Goal: Task Accomplishment & Management: Complete application form

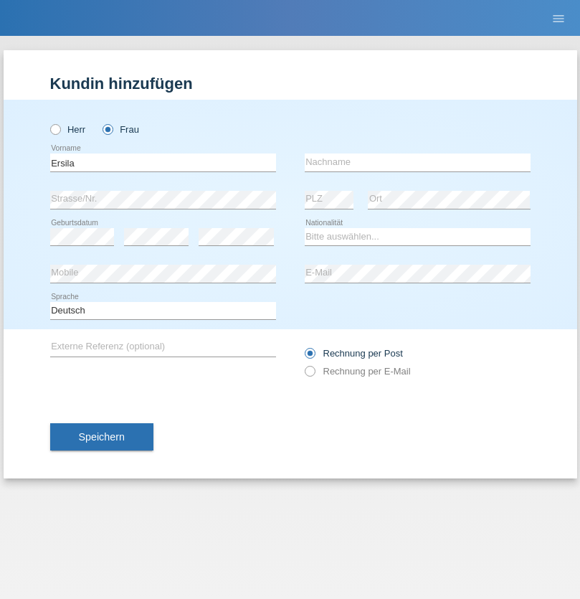
type input "Ersila"
click at [417, 162] on input "text" at bounding box center [418, 162] width 226 height 18
type input "Morina"
select select "XK"
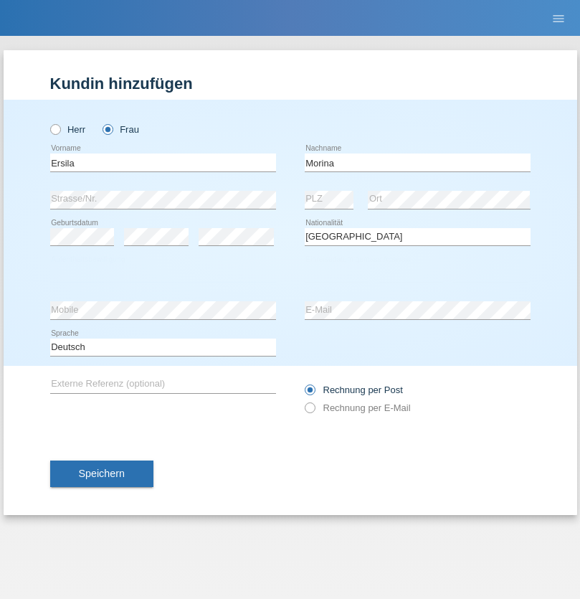
select select "C"
select select "03"
select select "01"
select select "2005"
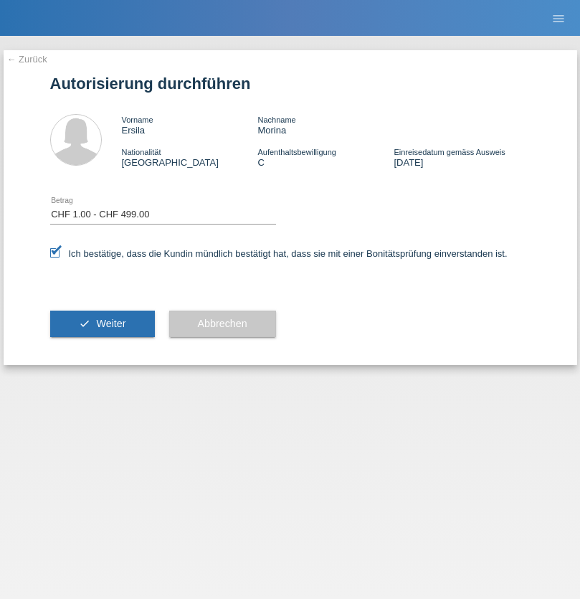
select select "1"
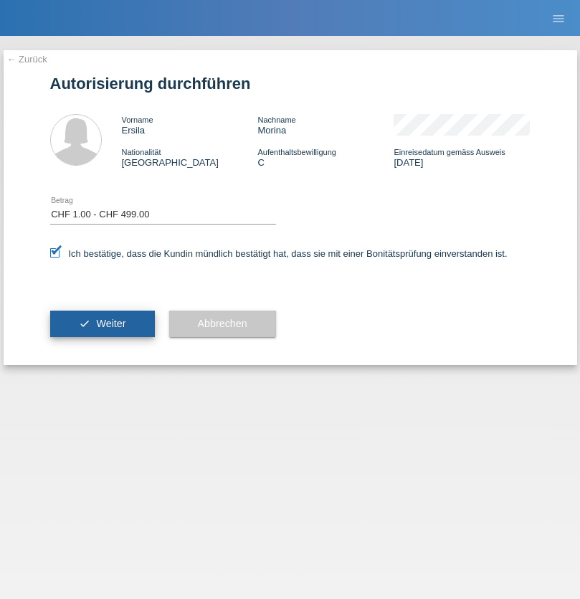
click at [102, 323] on span "Weiter" at bounding box center [110, 323] width 29 height 11
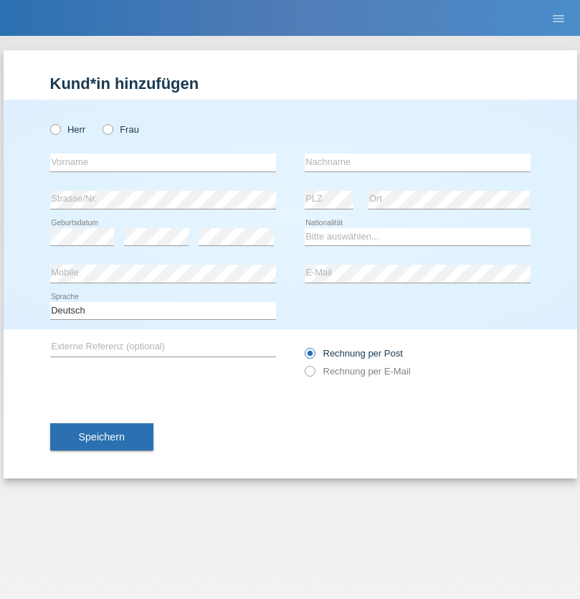
radio input "true"
click at [163, 162] on input "text" at bounding box center [163, 162] width 226 height 18
type input "[PERSON_NAME]"
click at [417, 162] on input "text" at bounding box center [418, 162] width 226 height 18
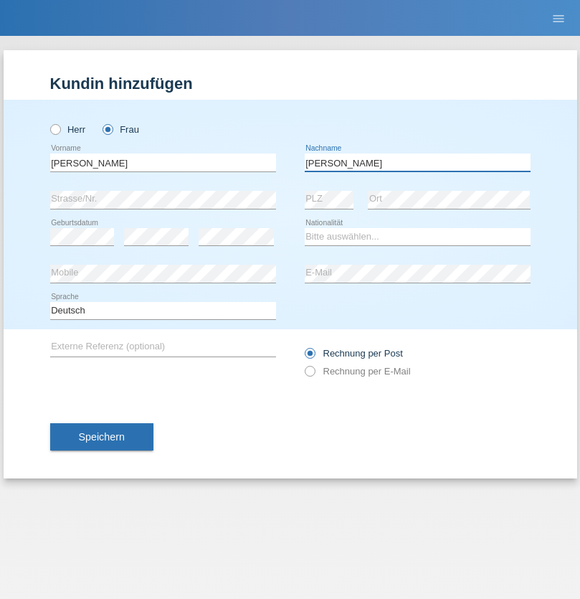
type input "[PERSON_NAME]"
select select "CH"
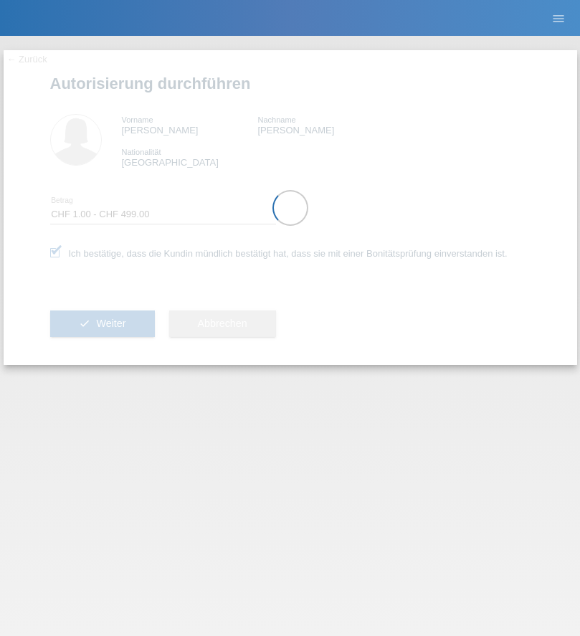
select select "1"
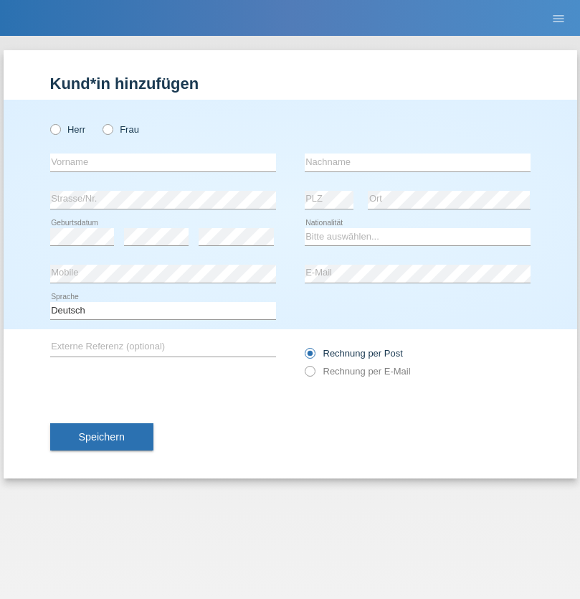
radio input "true"
click at [163, 162] on input "text" at bounding box center [163, 162] width 226 height 18
type input "Munoz"
click at [417, 162] on input "text" at bounding box center [418, 162] width 226 height 18
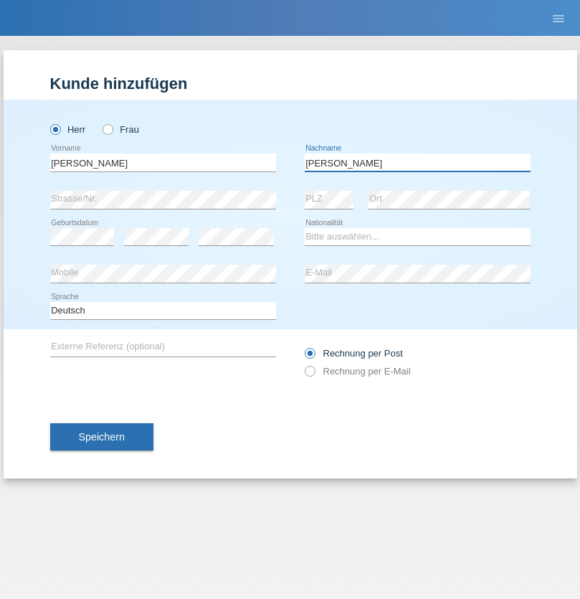
type input "Marion"
select select "CH"
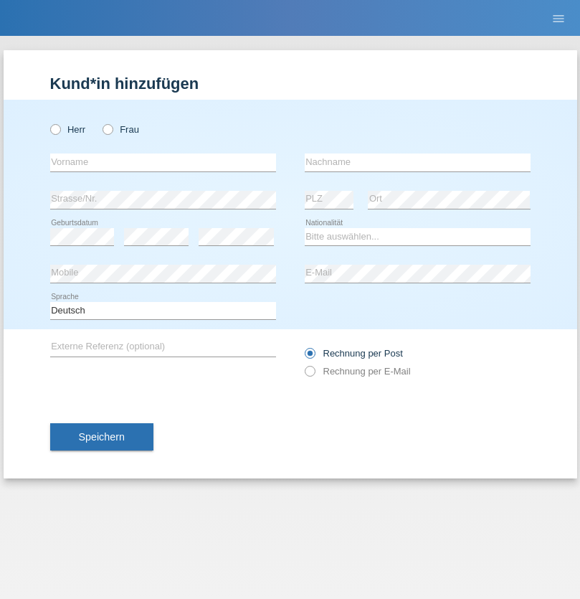
radio input "true"
click at [163, 162] on input "text" at bounding box center [163, 162] width 226 height 18
type input "Filipe"
click at [417, 162] on input "text" at bounding box center [418, 162] width 226 height 18
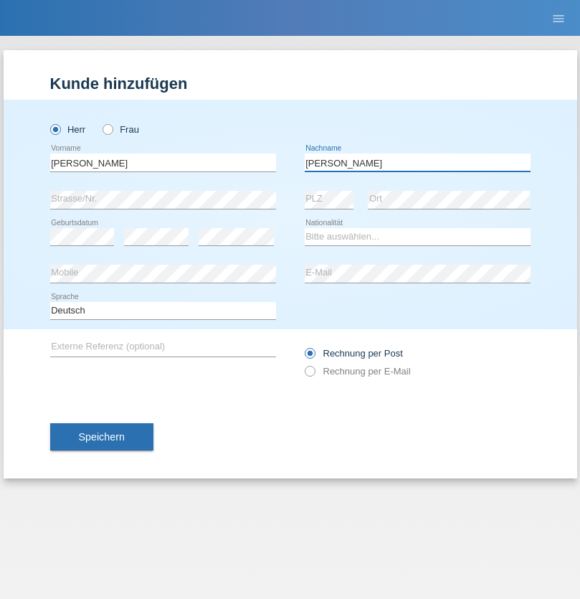
type input "Machado"
select select "PT"
select select "C"
select select "07"
select select "05"
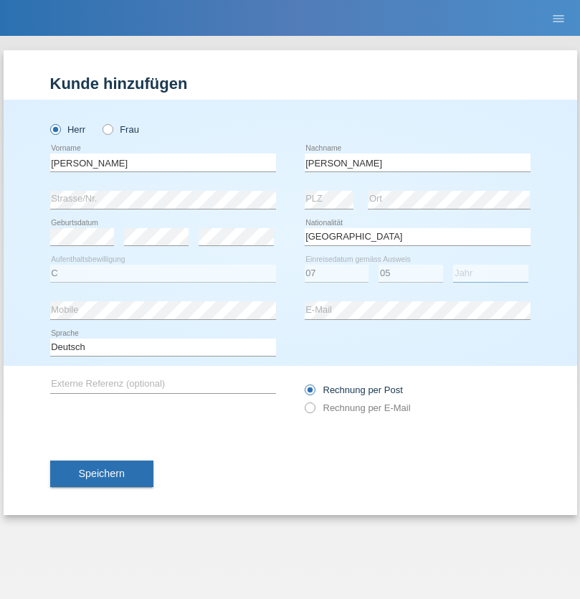
select select "2019"
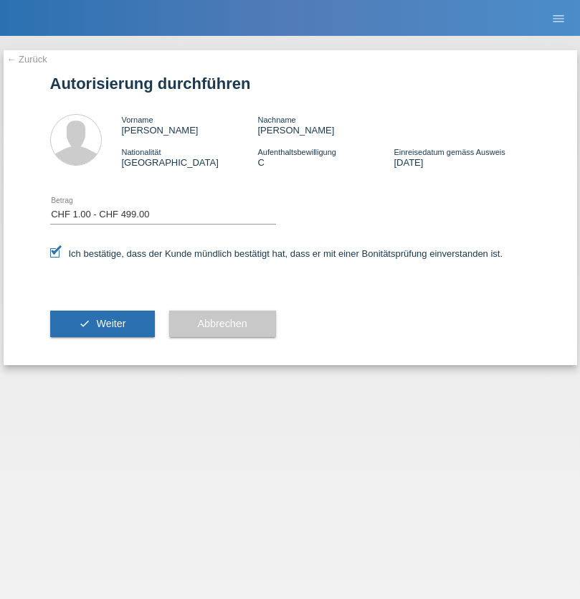
select select "1"
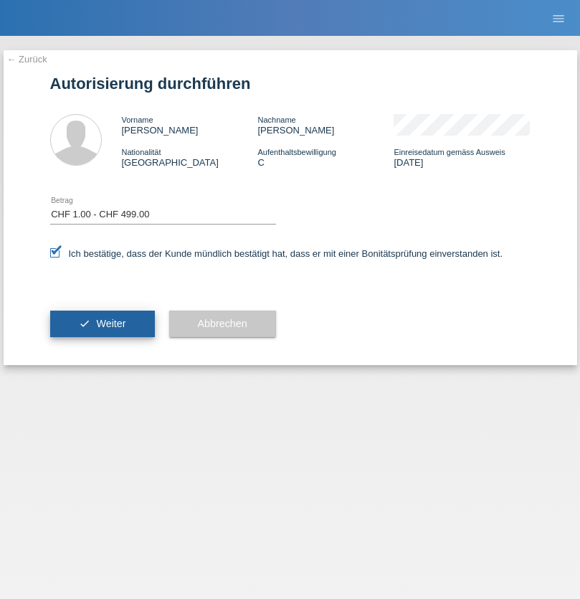
click at [102, 323] on span "Weiter" at bounding box center [110, 323] width 29 height 11
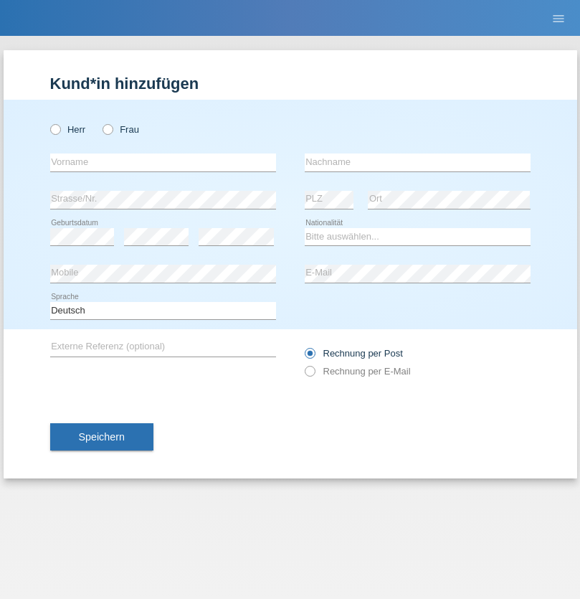
radio input "true"
click at [163, 162] on input "text" at bounding box center [163, 162] width 226 height 18
type input "Valdemar"
click at [417, 162] on input "text" at bounding box center [418, 162] width 226 height 18
type input "Goncalves"
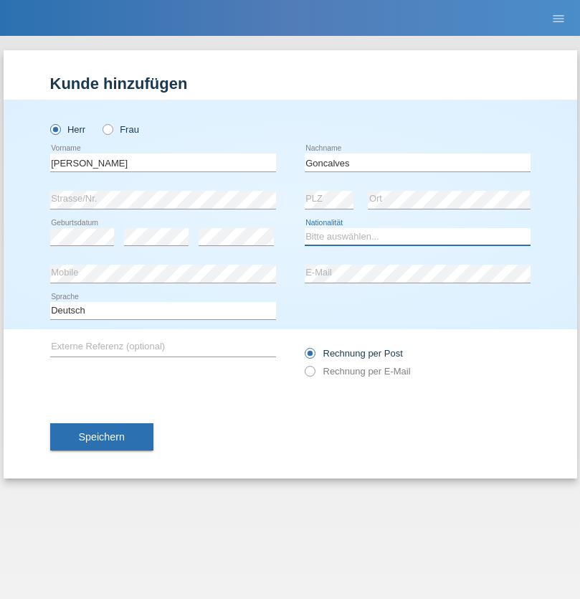
select select "PT"
select select "C"
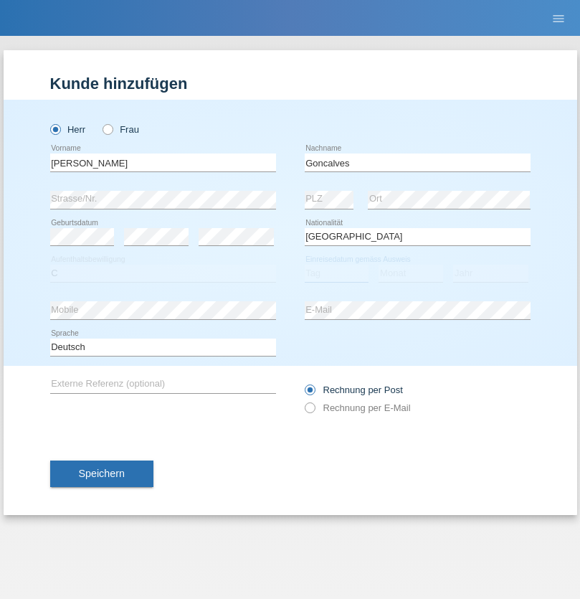
select select "01"
select select "07"
select select "2014"
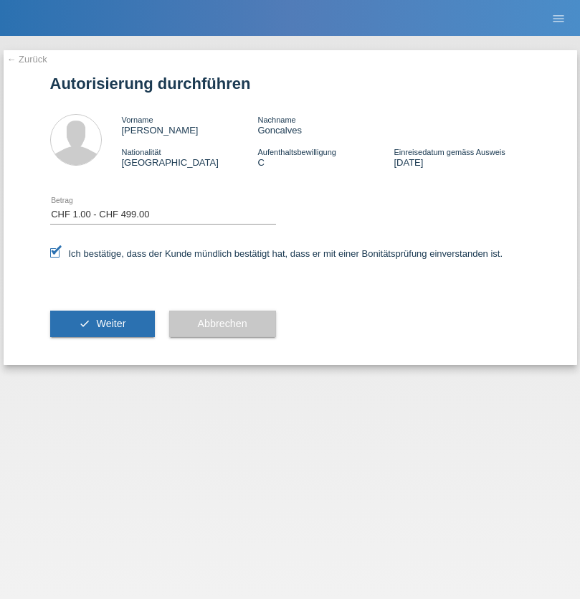
select select "1"
click at [102, 323] on span "Weiter" at bounding box center [110, 323] width 29 height 11
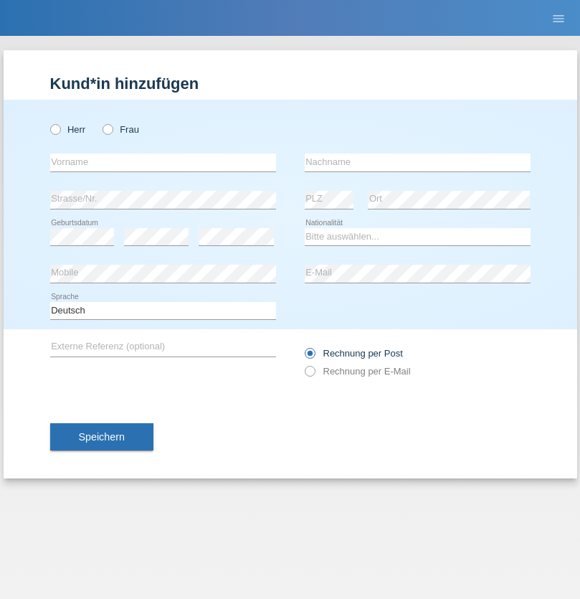
radio input "true"
click at [163, 162] on input "text" at bounding box center [163, 162] width 226 height 18
type input "Carlos"
click at [417, 162] on input "text" at bounding box center [418, 162] width 226 height 18
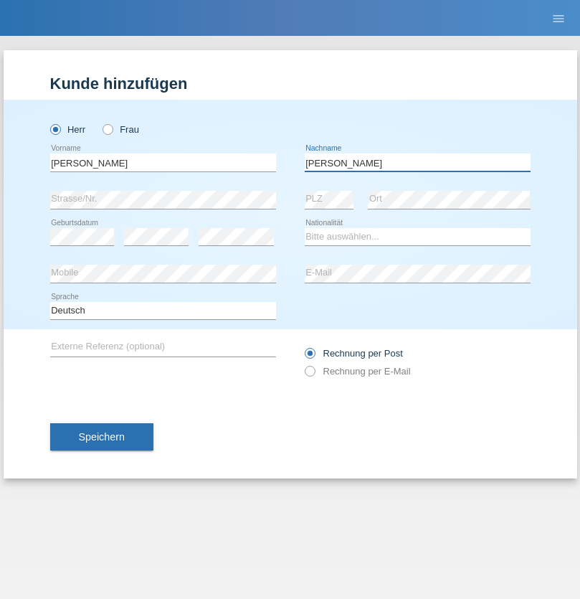
type input "[PERSON_NAME]"
select select "PT"
select select "C"
select select "30"
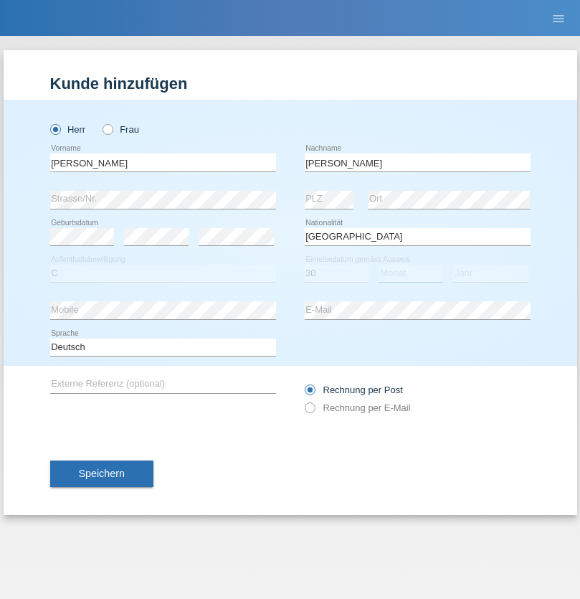
select select "04"
select select "2021"
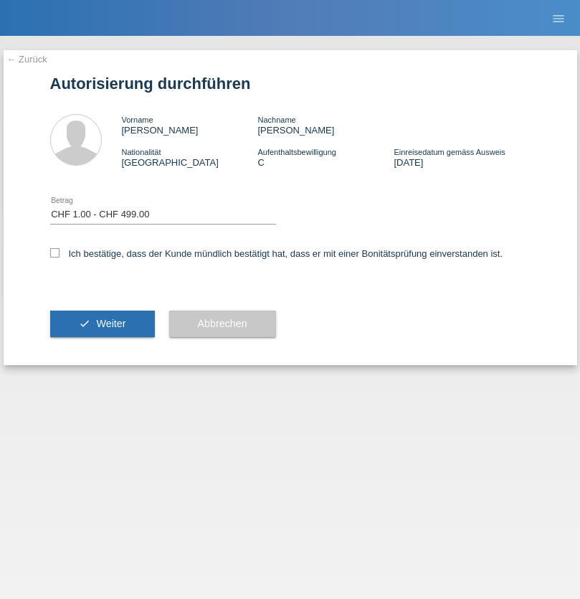
select select "1"
checkbox input "true"
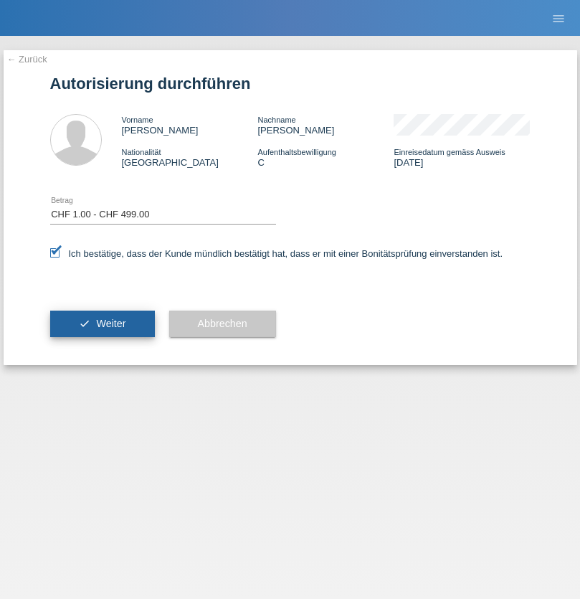
click at [102, 323] on span "Weiter" at bounding box center [110, 323] width 29 height 11
